Goal: Check status: Check status

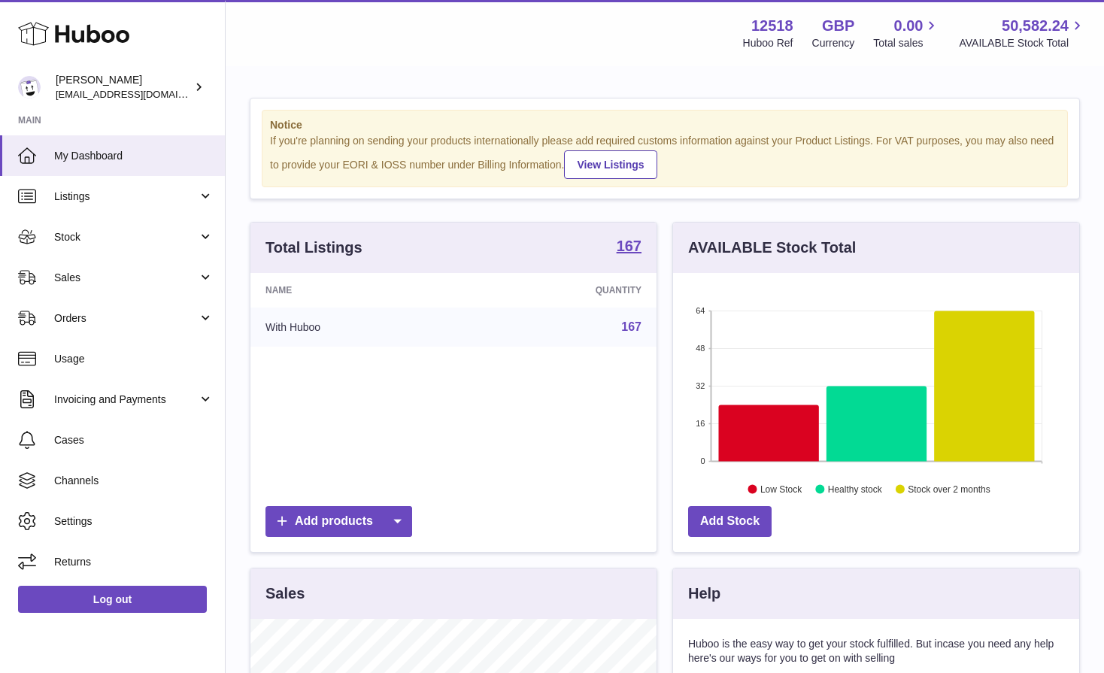
scroll to position [235, 406]
click at [71, 237] on span "Stock" at bounding box center [126, 237] width 144 height 14
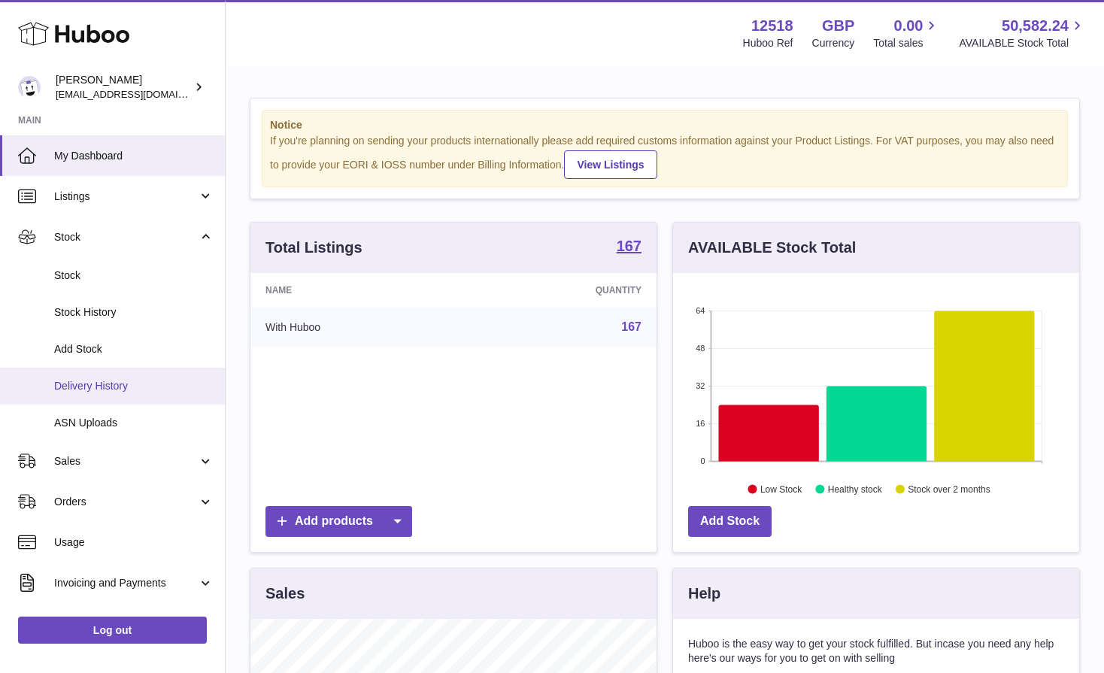
click at [95, 380] on span "Delivery History" at bounding box center [133, 386] width 159 height 14
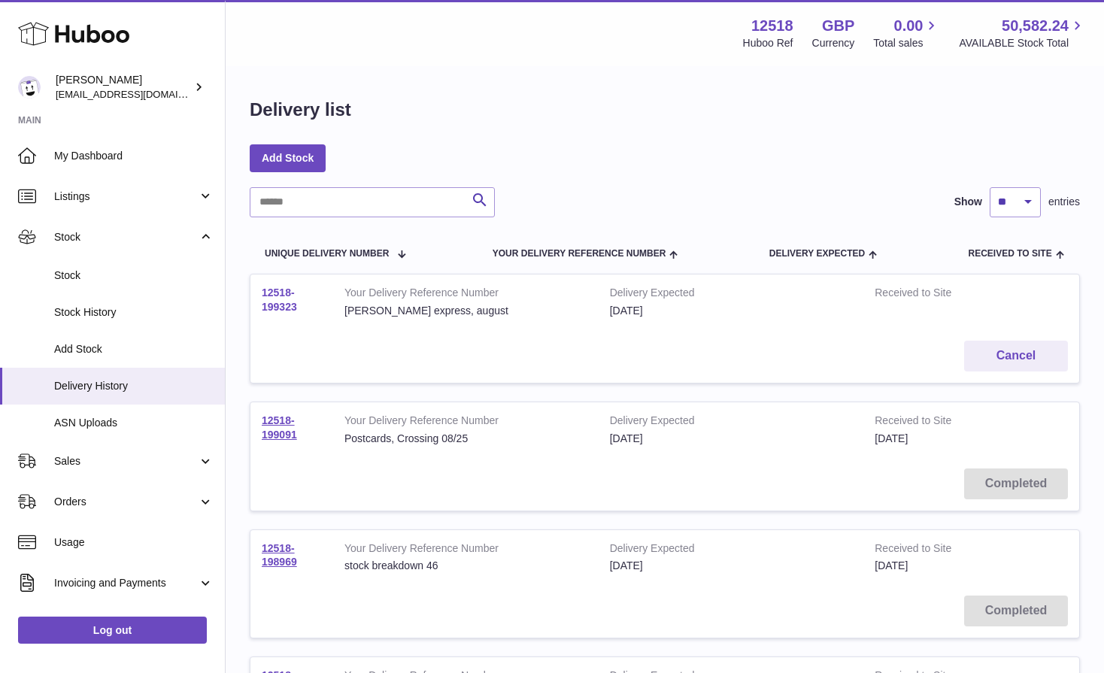
click at [283, 302] on link "12518-199323" at bounding box center [279, 299] width 35 height 26
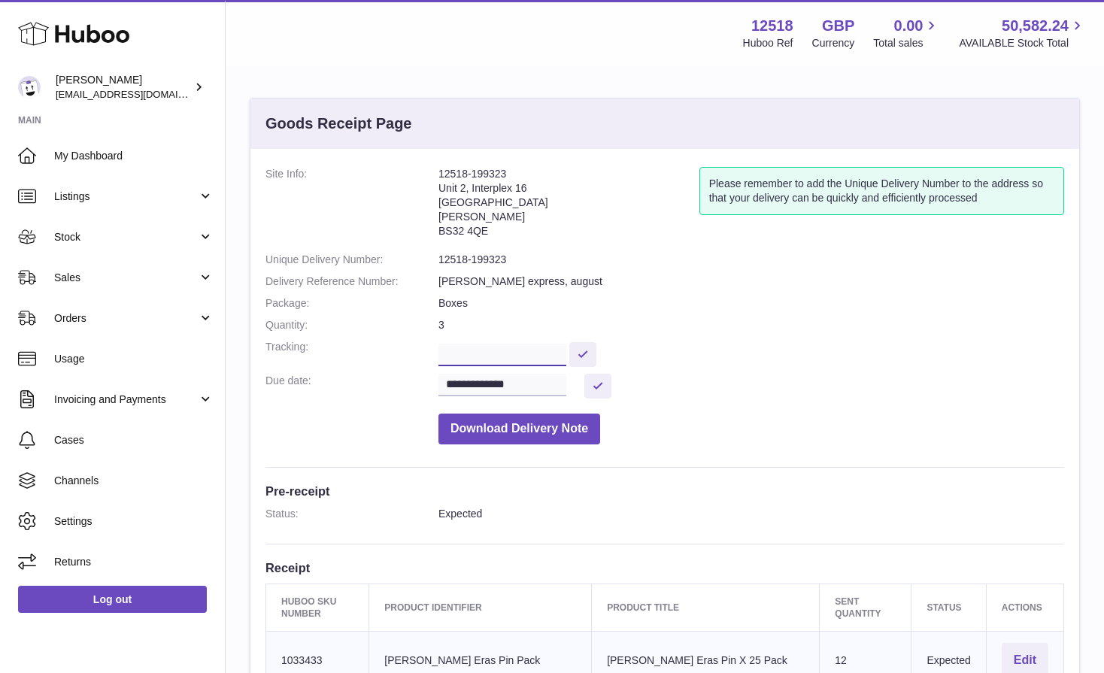
click at [469, 348] on input "text" at bounding box center [502, 355] width 128 height 23
paste input "**********"
type input "**********"
click at [589, 360] on button at bounding box center [582, 354] width 27 height 25
click at [507, 389] on input "**********" at bounding box center [502, 385] width 128 height 23
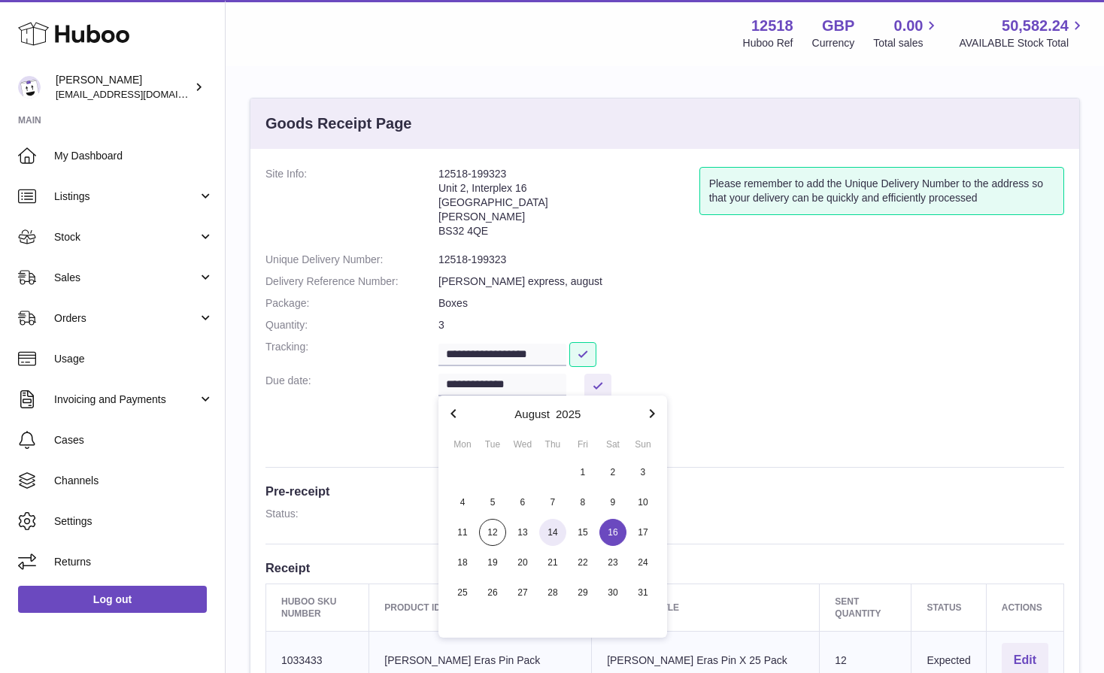
click at [555, 532] on span "14" at bounding box center [552, 532] width 27 height 27
type input "**********"
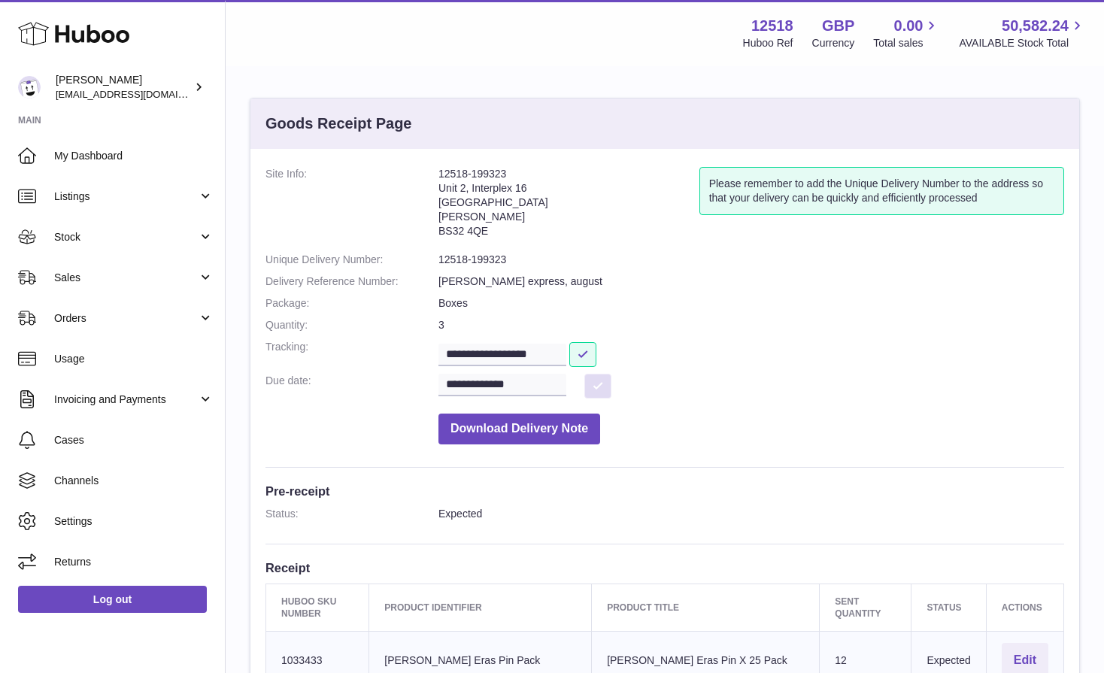
click at [597, 389] on button at bounding box center [597, 386] width 27 height 25
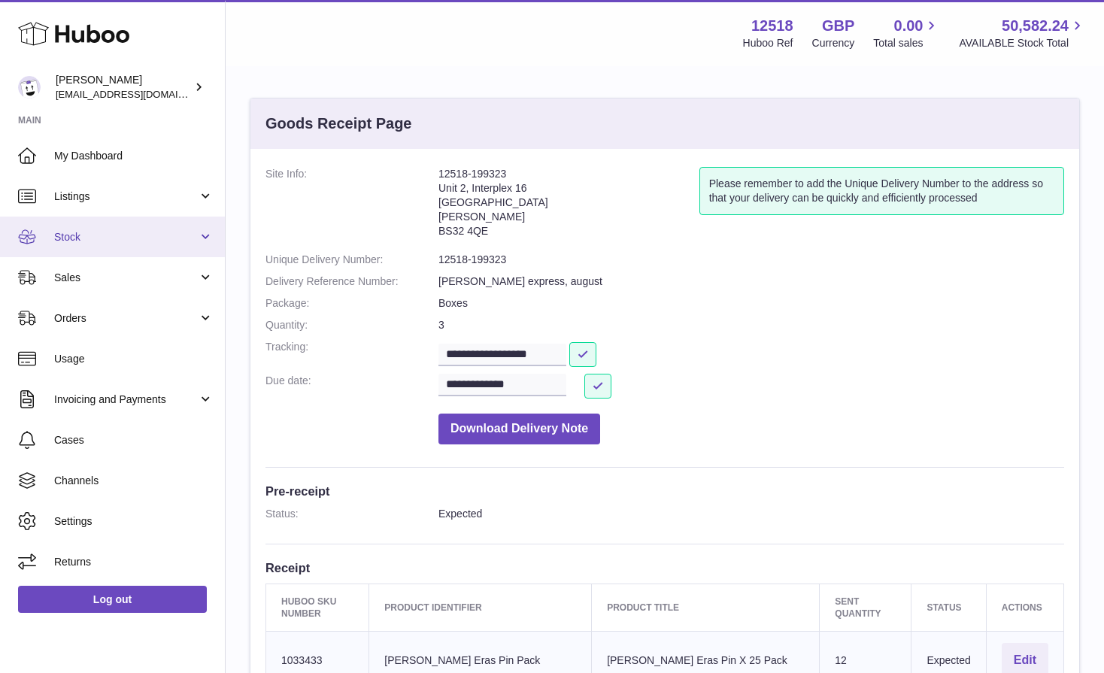
click at [118, 233] on span "Stock" at bounding box center [126, 237] width 144 height 14
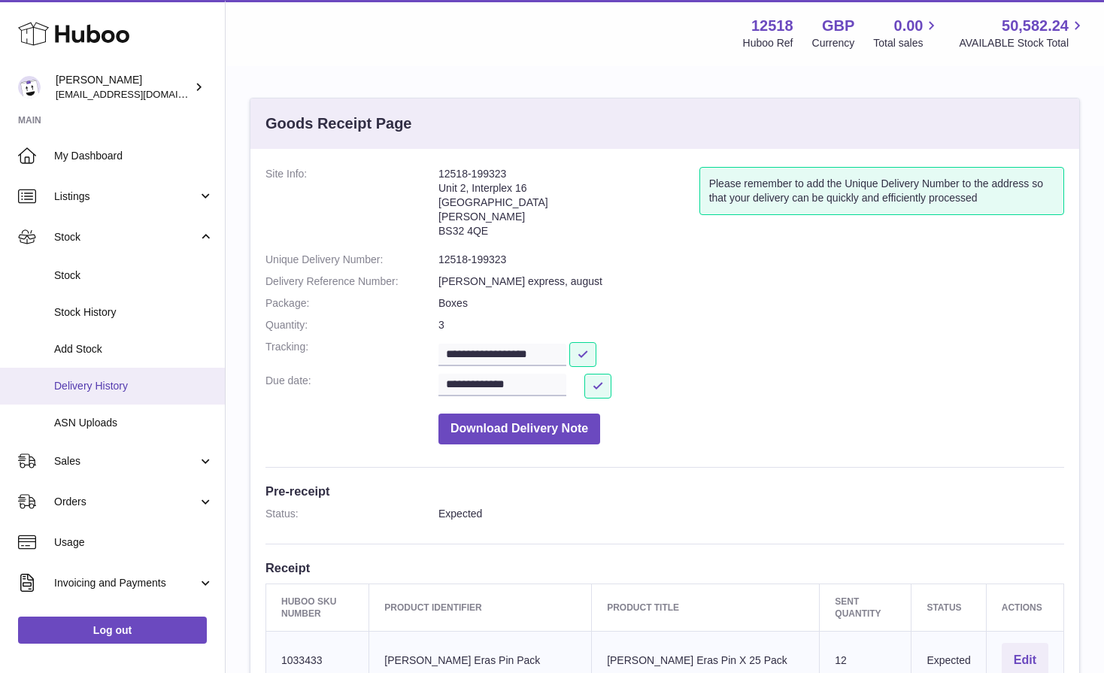
click at [98, 387] on span "Delivery History" at bounding box center [133, 386] width 159 height 14
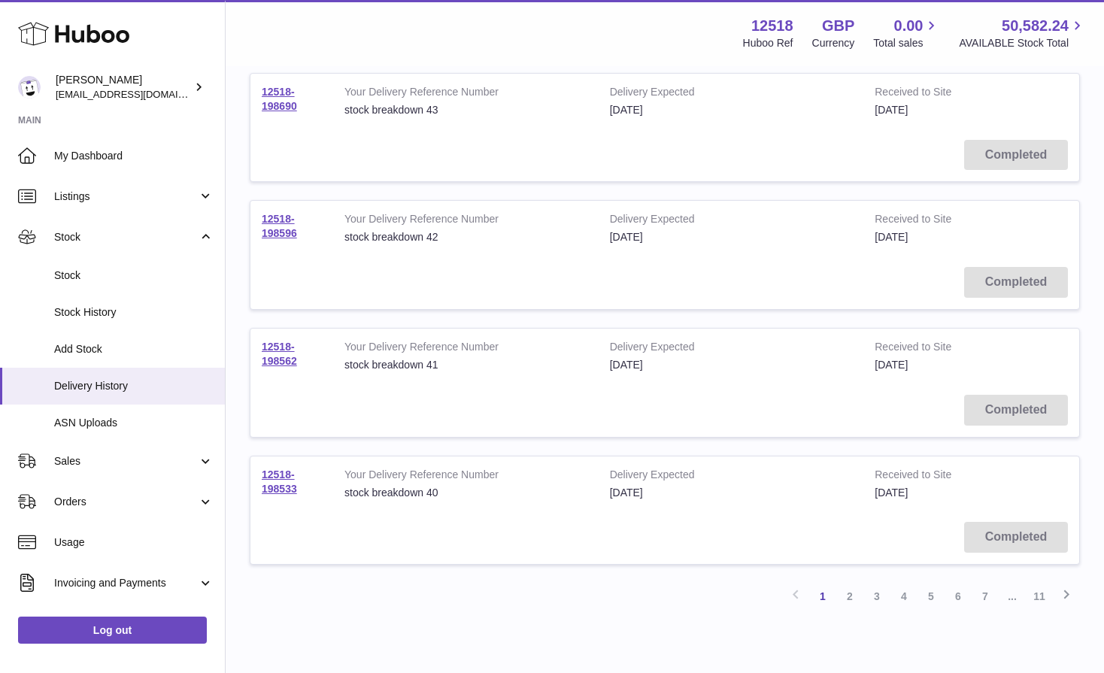
scroll to position [1033, 0]
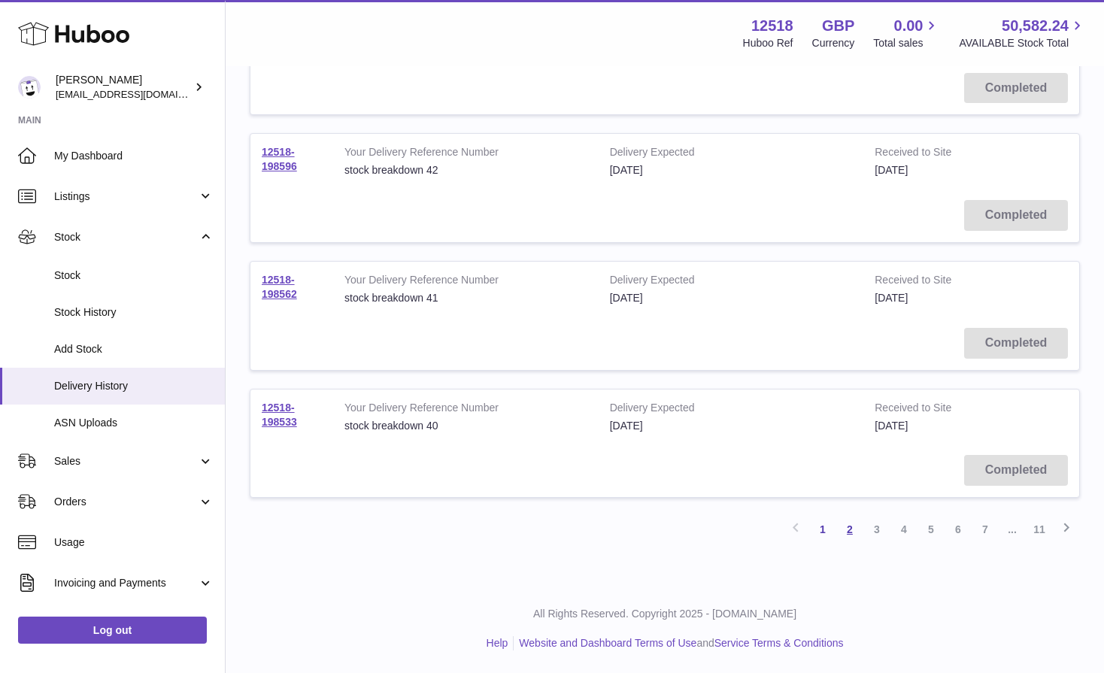
click at [860, 532] on link "2" at bounding box center [849, 529] width 27 height 27
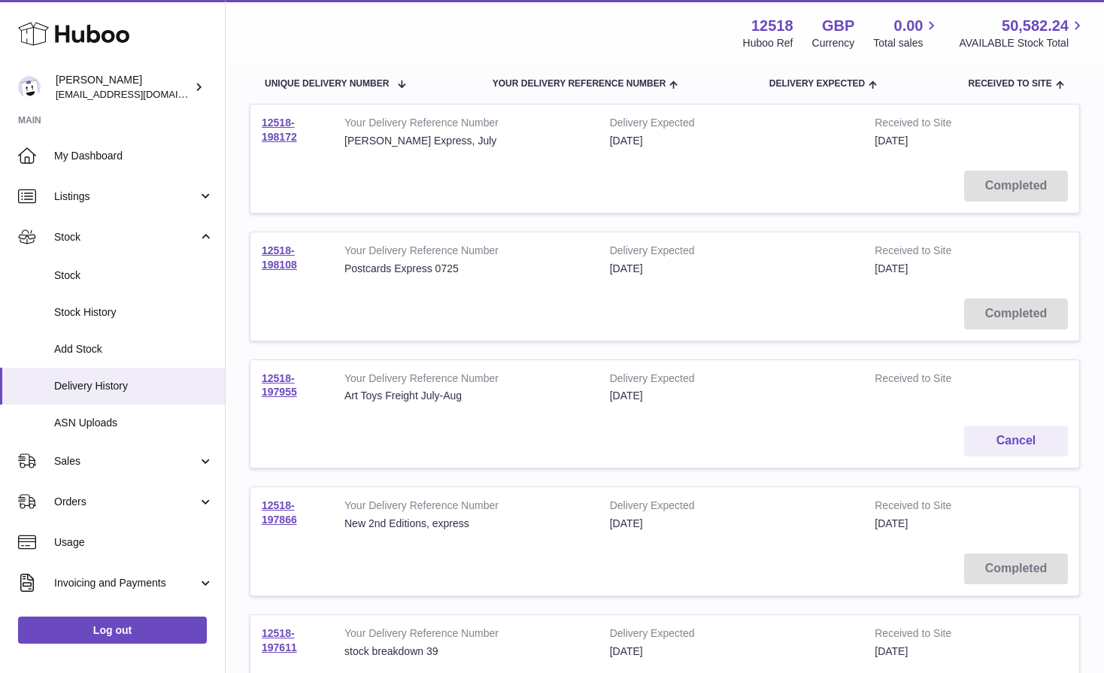
scroll to position [171, 0]
click at [282, 392] on link "12518-197955" at bounding box center [279, 384] width 35 height 26
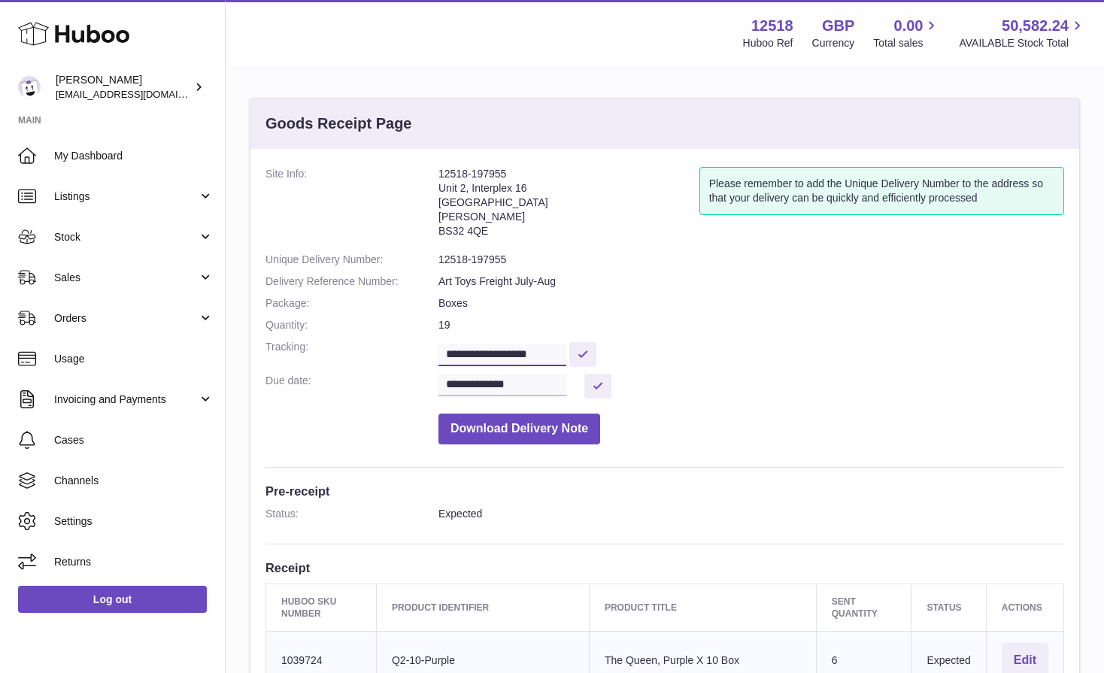
click at [561, 349] on input "**********" at bounding box center [502, 355] width 128 height 23
click at [779, 300] on dd "Boxes" at bounding box center [750, 303] width 625 height 14
click at [545, 432] on button "Download Delivery Note" at bounding box center [519, 428] width 162 height 31
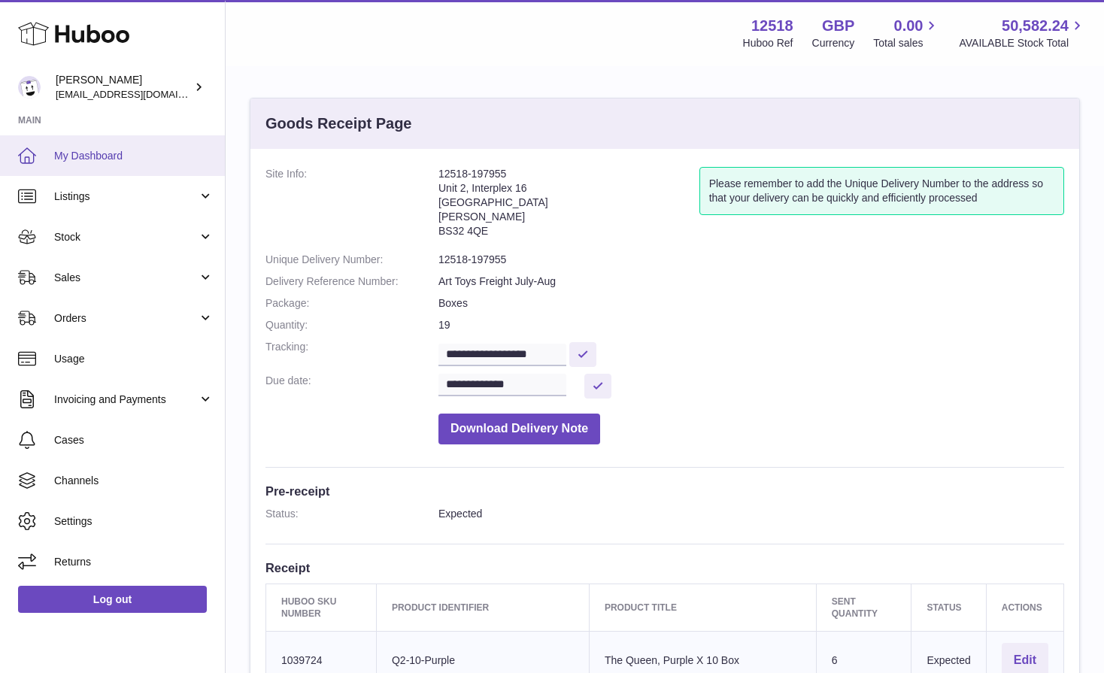
click at [119, 147] on link "My Dashboard" at bounding box center [112, 155] width 225 height 41
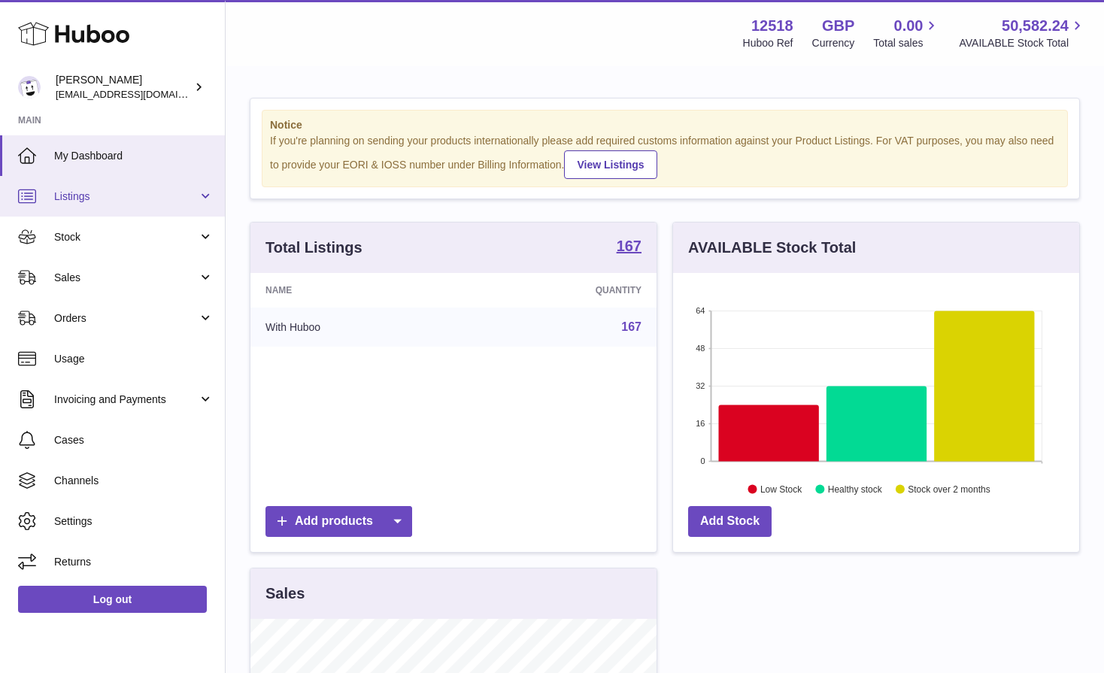
scroll to position [235, 406]
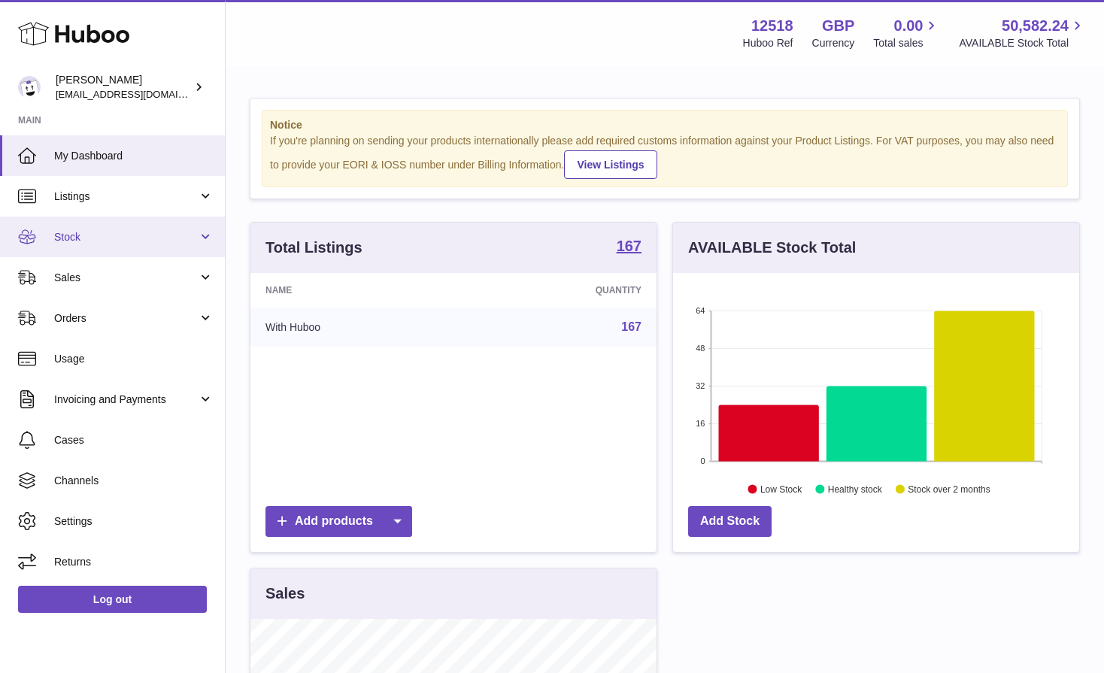
click at [76, 233] on span "Stock" at bounding box center [126, 237] width 144 height 14
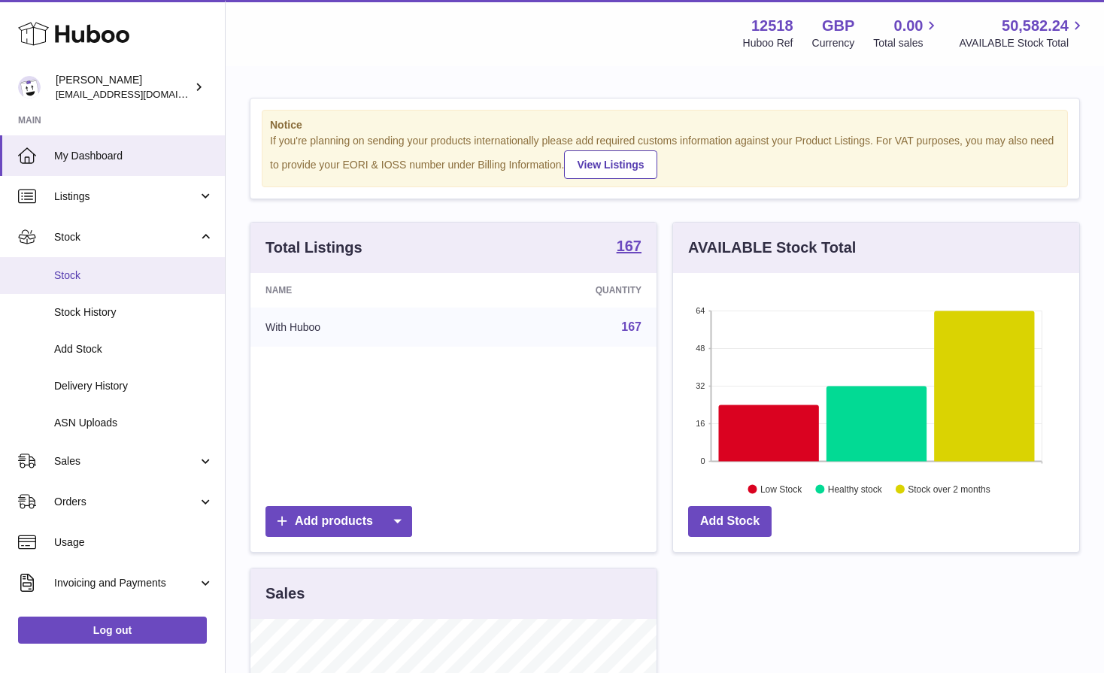
click at [77, 276] on span "Stock" at bounding box center [133, 275] width 159 height 14
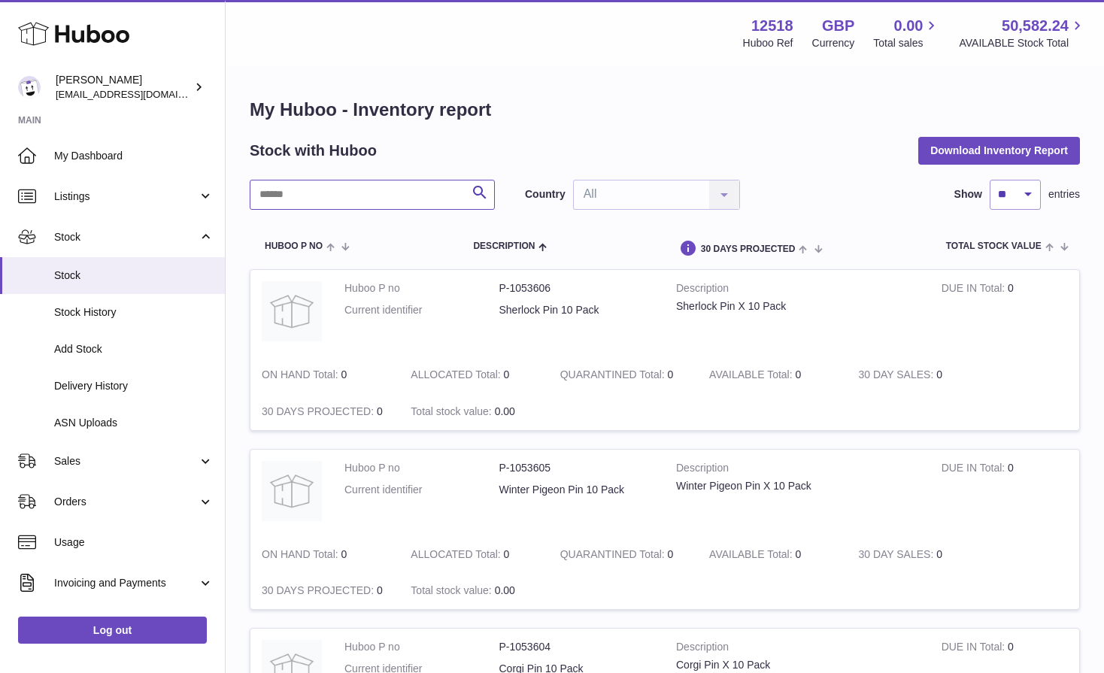
click at [329, 184] on input "text" at bounding box center [372, 195] width 245 height 30
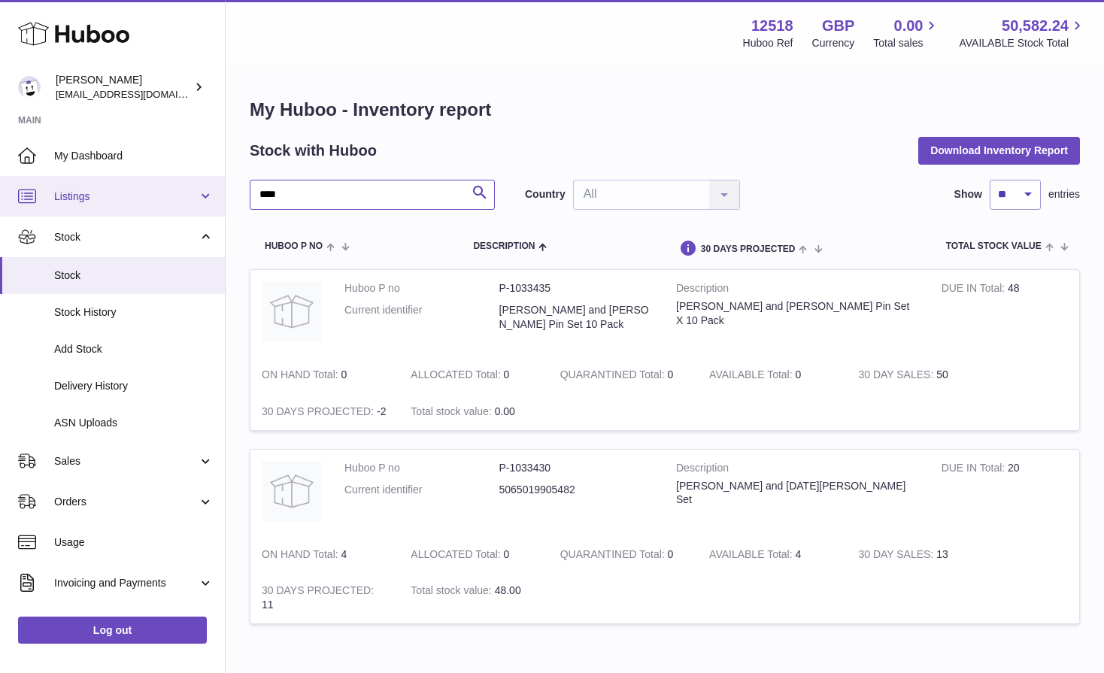
drag, startPoint x: 298, startPoint y: 196, endPoint x: 212, endPoint y: 196, distance: 86.5
click at [212, 196] on div "Huboo [PERSON_NAME] [EMAIL_ADDRESS][DOMAIN_NAME] Main My Dashboard Listings Not…" at bounding box center [552, 380] width 1104 height 761
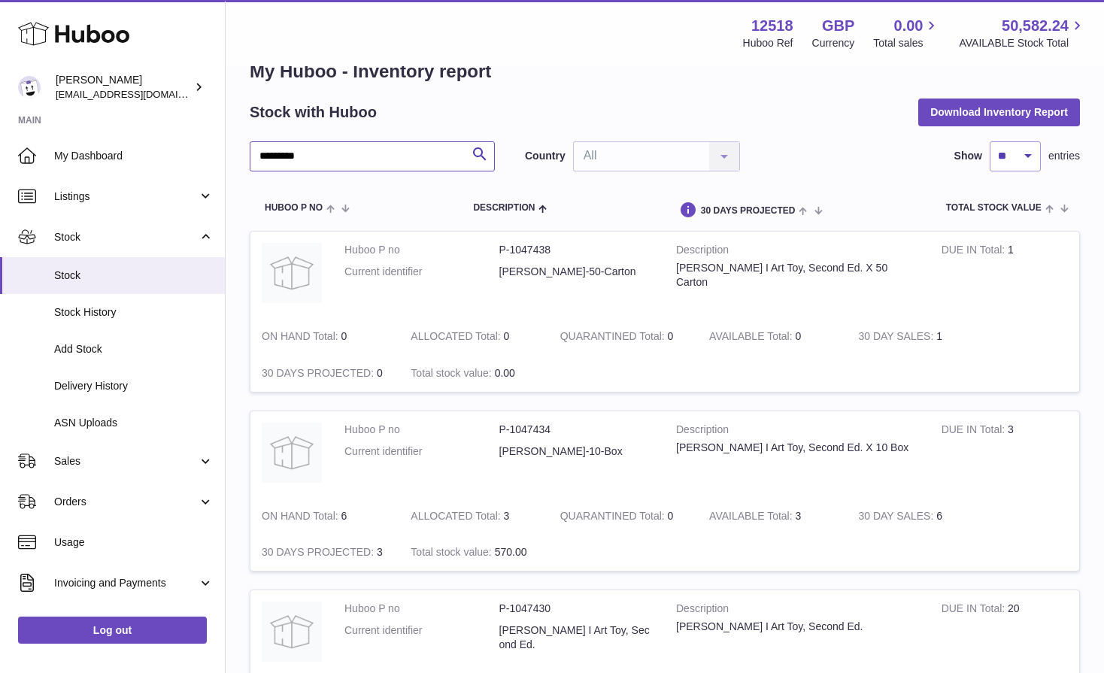
scroll to position [55, 0]
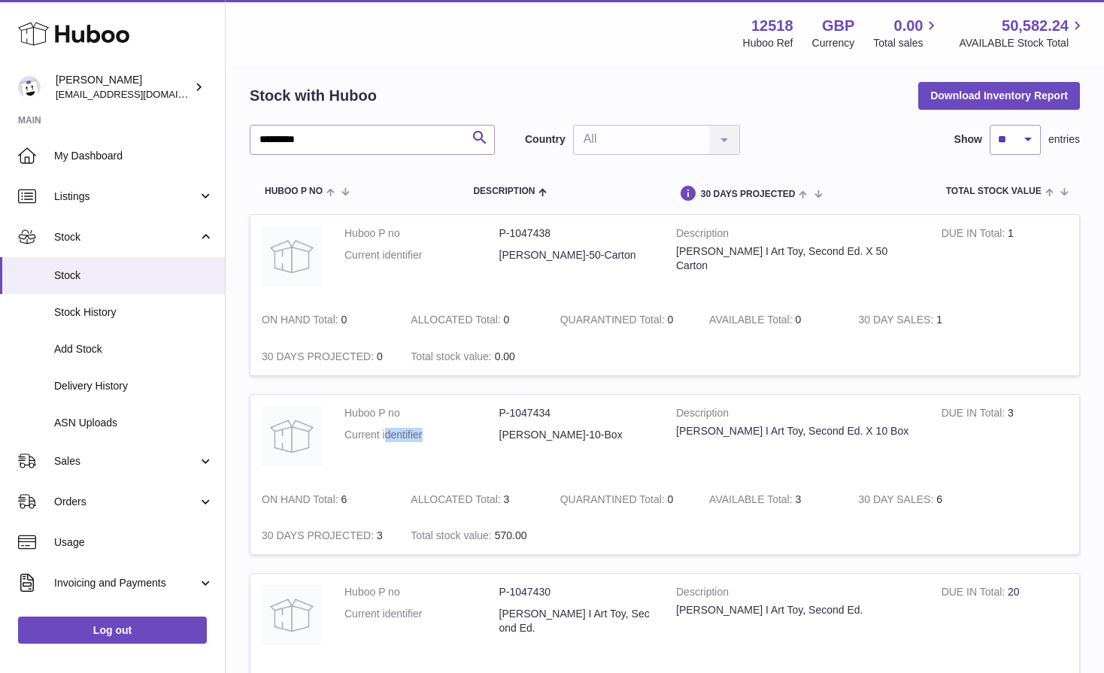
drag, startPoint x: 448, startPoint y: 438, endPoint x: 383, endPoint y: 438, distance: 64.7
click at [383, 438] on dt "Current identifier" at bounding box center [421, 435] width 155 height 14
click at [911, 437] on div "[PERSON_NAME] I Art Toy, Second Ed. X 10 Box" at bounding box center [797, 431] width 243 height 14
drag, startPoint x: 316, startPoint y: 140, endPoint x: 234, endPoint y: 140, distance: 81.9
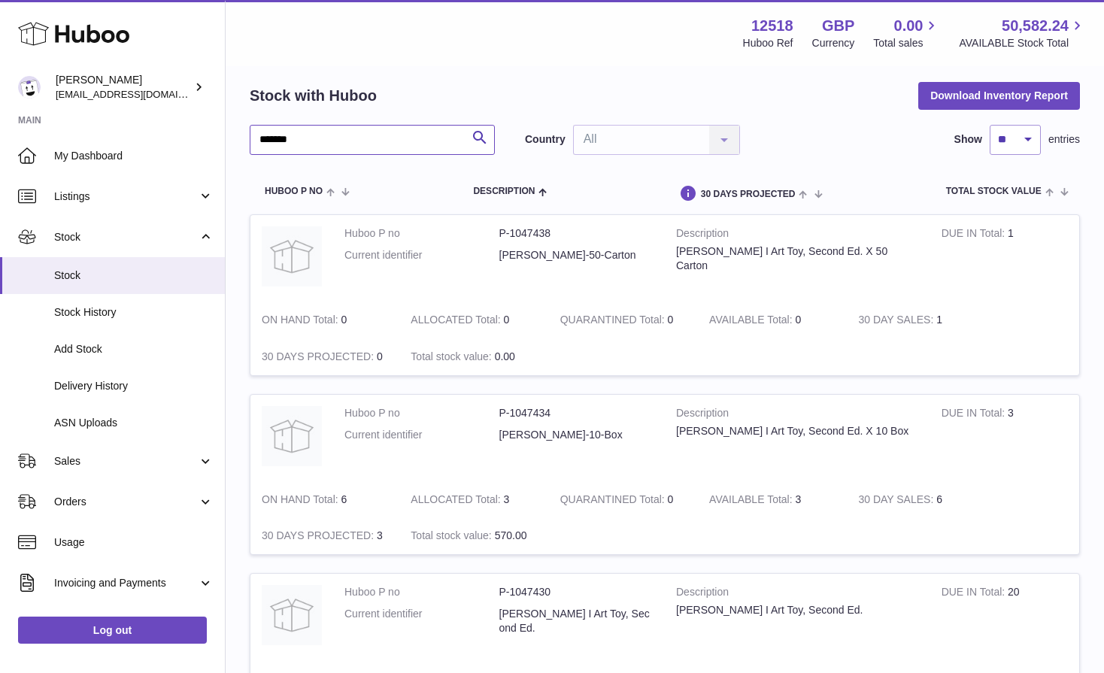
type input "*******"
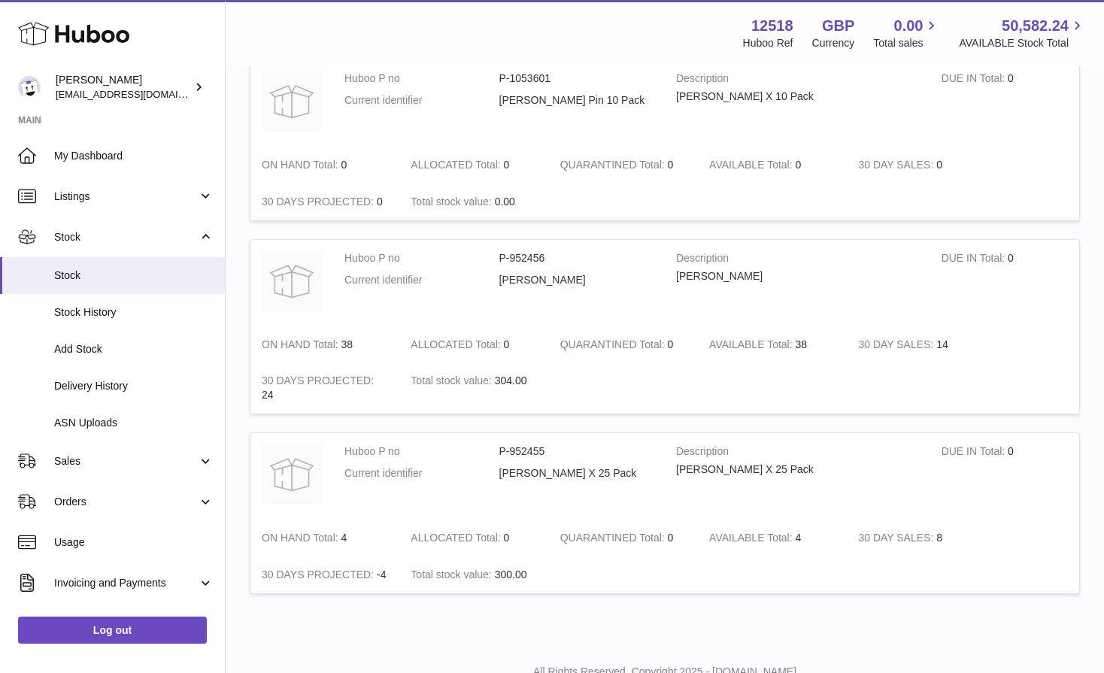
scroll to position [268, 0]
